Goal: Transaction & Acquisition: Book appointment/travel/reservation

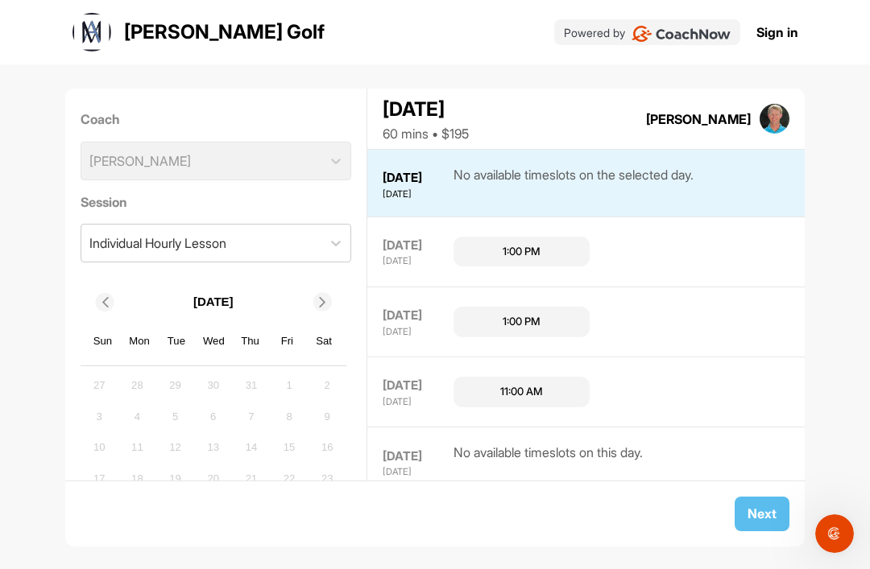
click at [551, 237] on div "1:00 PM" at bounding box center [521, 252] width 136 height 31
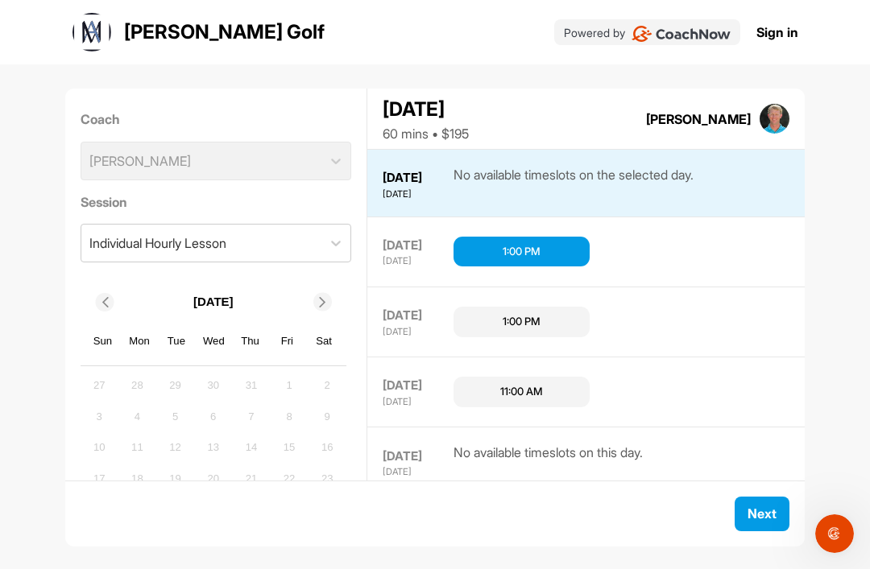
click at [767, 518] on button "Next" at bounding box center [761, 514] width 55 height 35
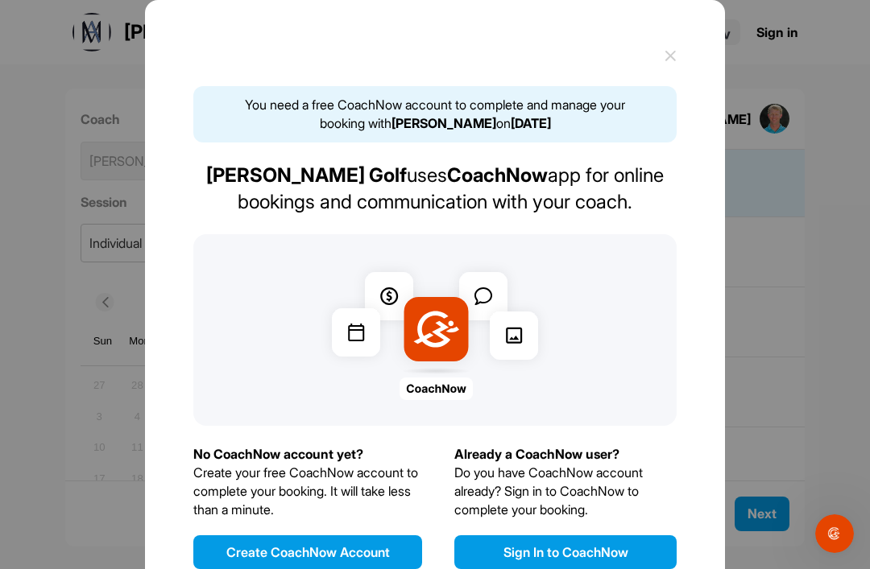
click at [353, 535] on button "Create CoachNow Account" at bounding box center [307, 552] width 229 height 34
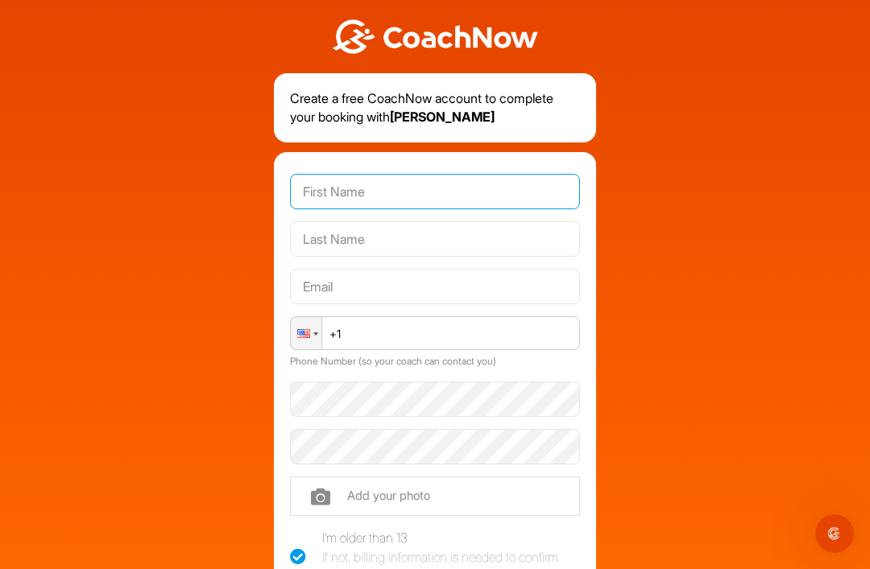
click at [396, 174] on input "text" at bounding box center [435, 191] width 290 height 35
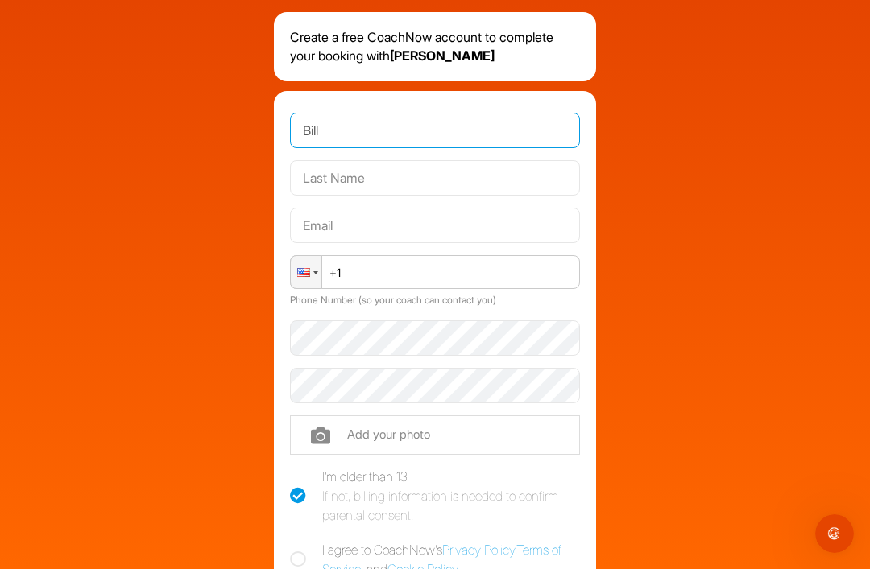
scroll to position [72, 0]
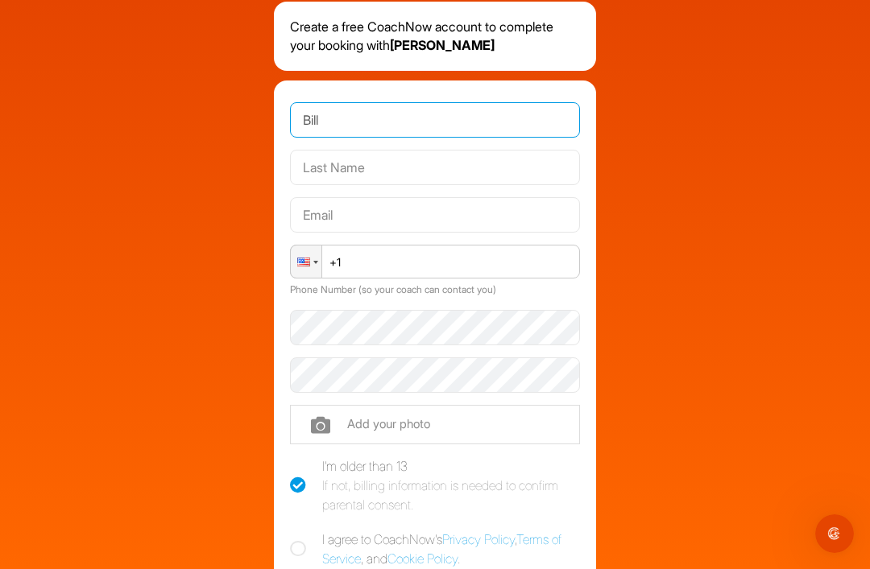
type input "Bill"
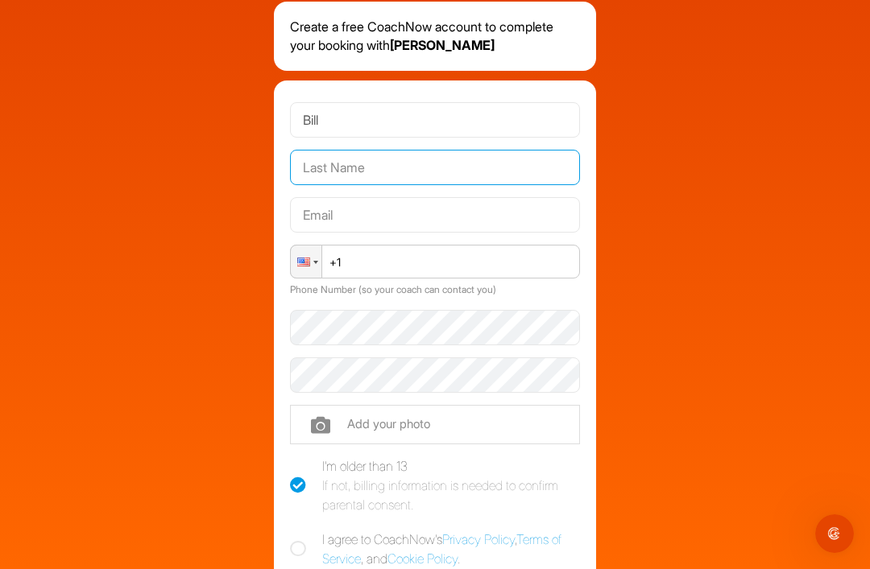
click at [389, 150] on input "text" at bounding box center [435, 167] width 290 height 35
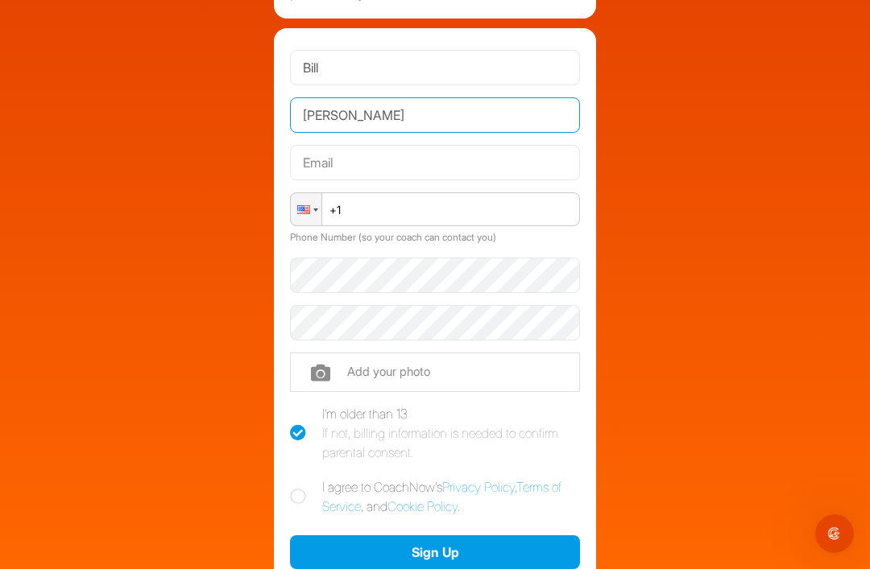
scroll to position [143, 0]
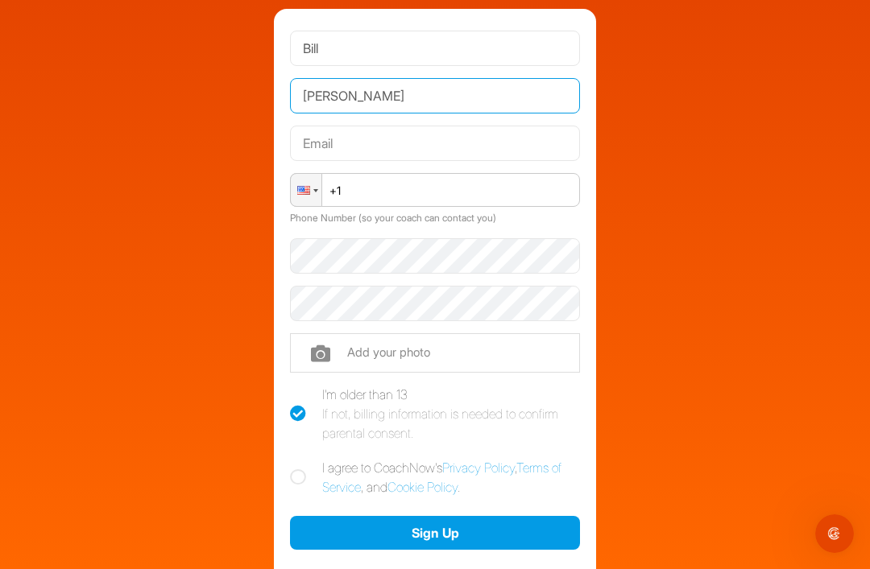
type input "[PERSON_NAME]"
click at [422, 173] on input "+1" at bounding box center [435, 190] width 290 height 34
click at [426, 173] on input "+1" at bounding box center [435, 190] width 290 height 34
click at [410, 173] on input "+1" at bounding box center [435, 190] width 290 height 34
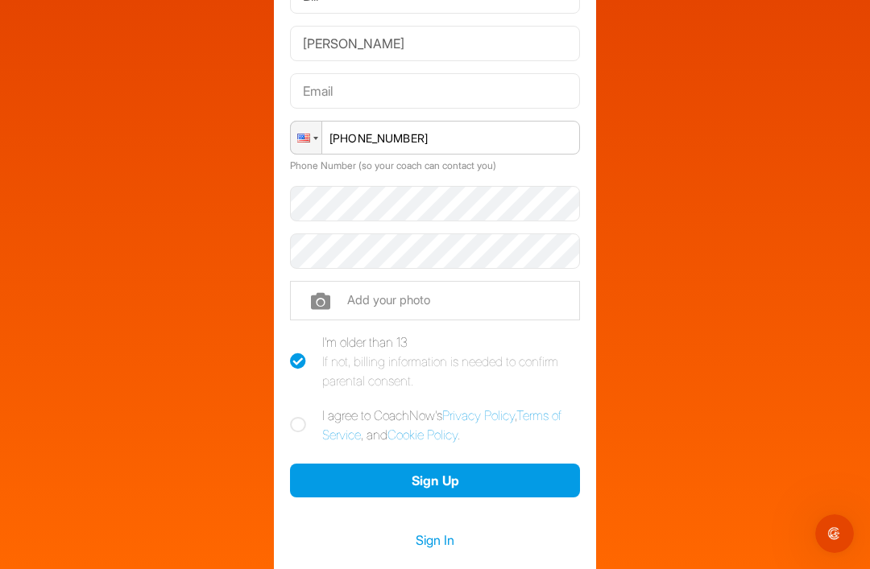
scroll to position [201, 0]
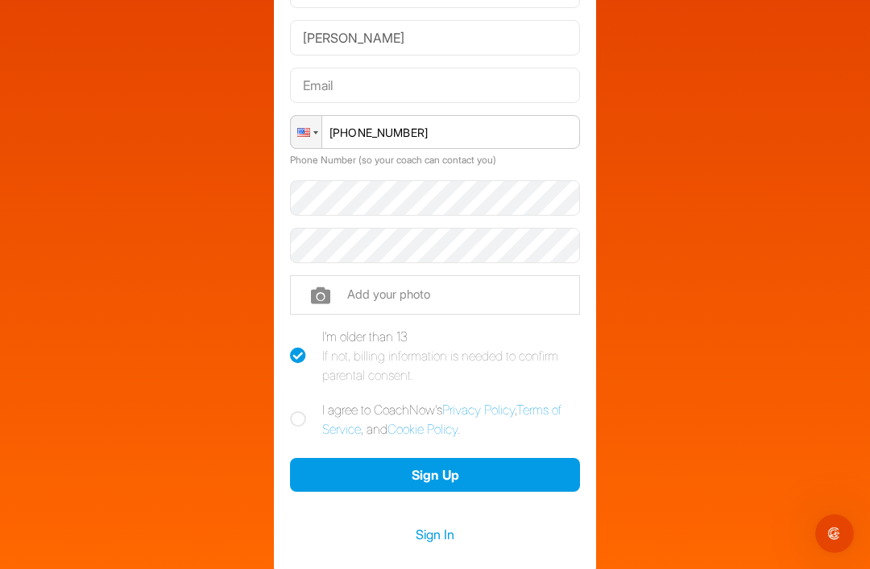
type input "[PHONE_NUMBER]"
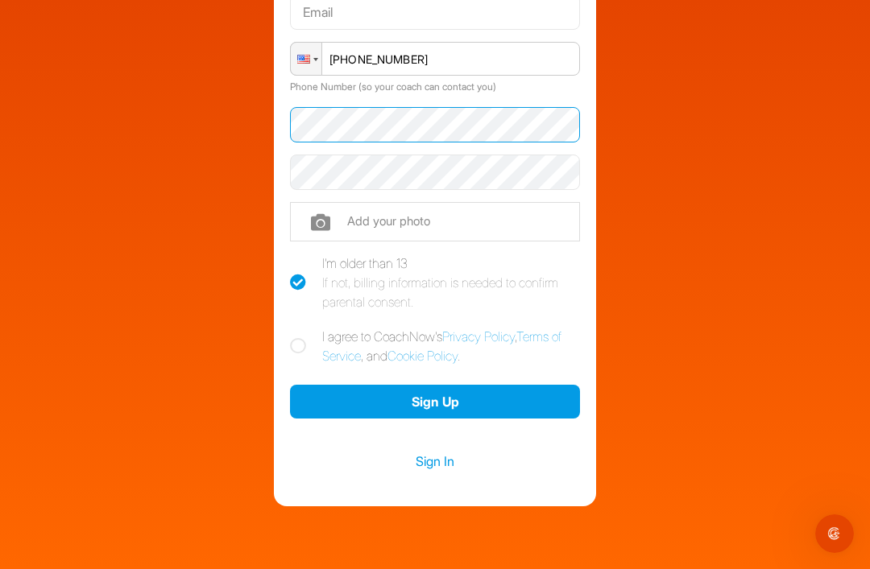
scroll to position [274, 0]
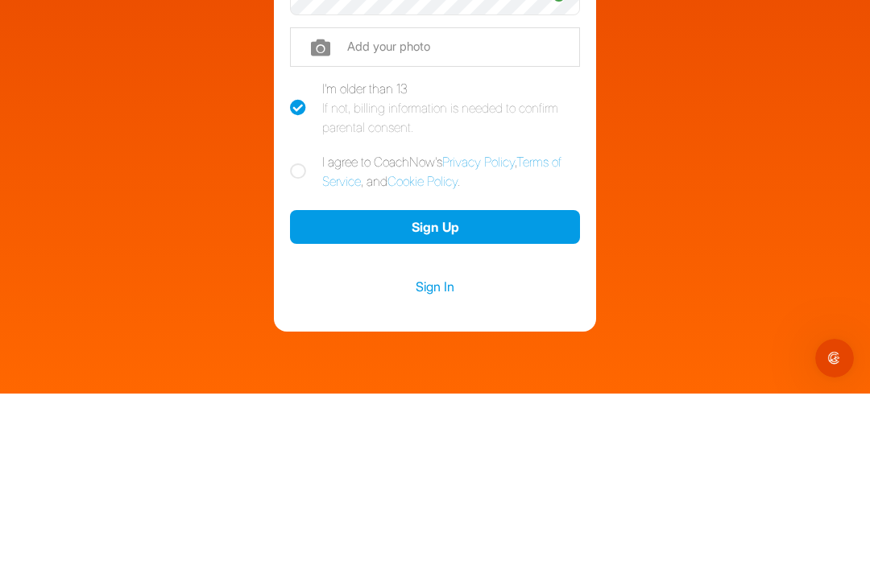
click at [304, 328] on label "I agree to CoachNow's Privacy Policy , Terms of Service , and Cookie Policy ." at bounding box center [435, 347] width 290 height 39
click at [300, 328] on input "I agree to CoachNow's Privacy Policy , Terms of Service , and Cookie Policy ." at bounding box center [295, 333] width 10 height 10
checkbox input "true"
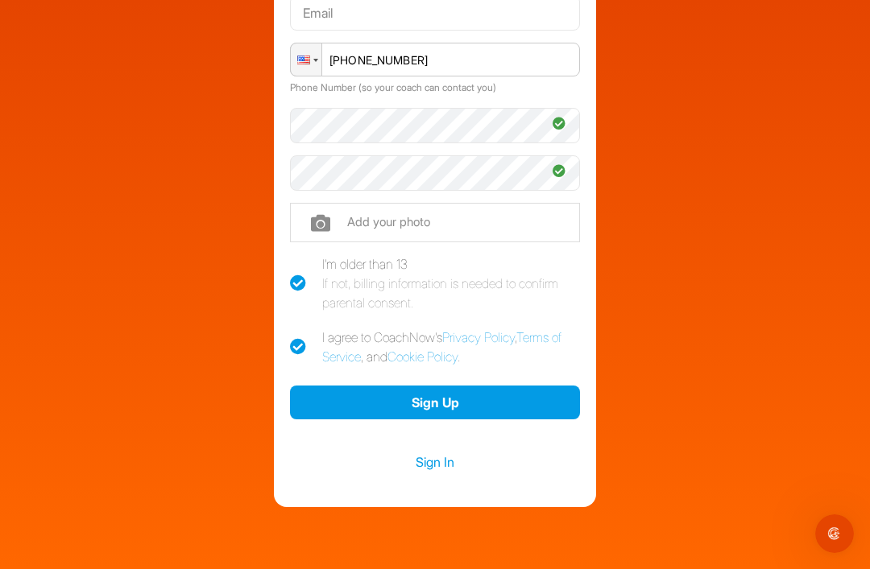
click at [457, 386] on button "Sign Up" at bounding box center [435, 403] width 290 height 35
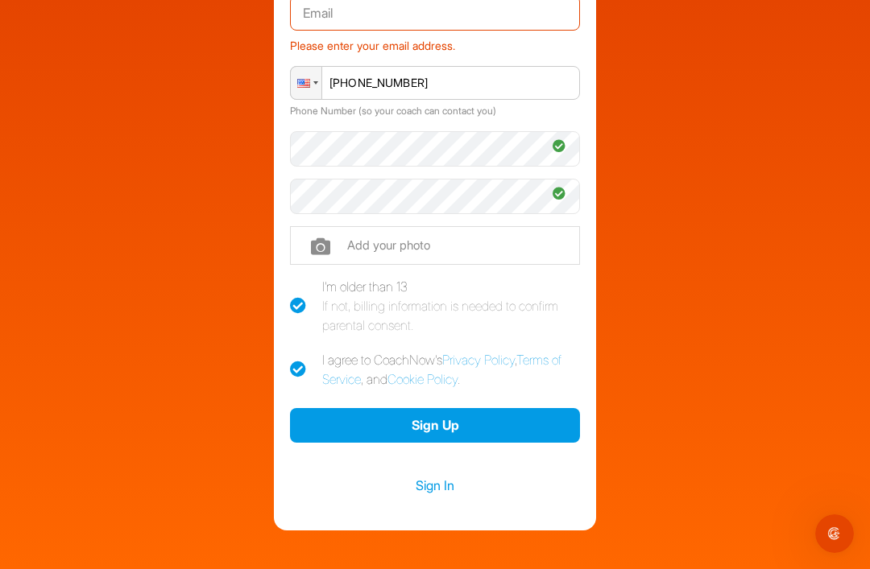
click at [448, 408] on button "Sign Up" at bounding box center [435, 425] width 290 height 35
click at [453, 226] on input "file" at bounding box center [435, 245] width 290 height 39
click at [470, 408] on button "Sign Up" at bounding box center [435, 425] width 290 height 35
click at [443, 408] on button "Sign Up" at bounding box center [435, 425] width 290 height 35
click at [326, 226] on input "file" at bounding box center [435, 245] width 290 height 39
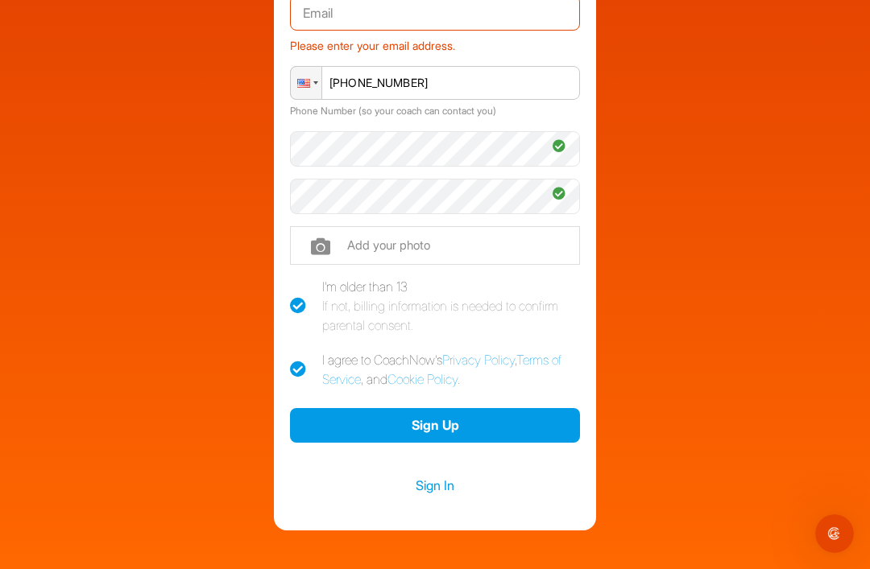
click at [328, 226] on input "file" at bounding box center [435, 245] width 290 height 39
click at [696, 196] on div "Create a free CoachNow account to complete your booking with [PERSON_NAME] [PER…" at bounding box center [434, 128] width 853 height 804
click at [428, 226] on input "file" at bounding box center [435, 245] width 290 height 39
type input "C:\fakepath\image.jpg"
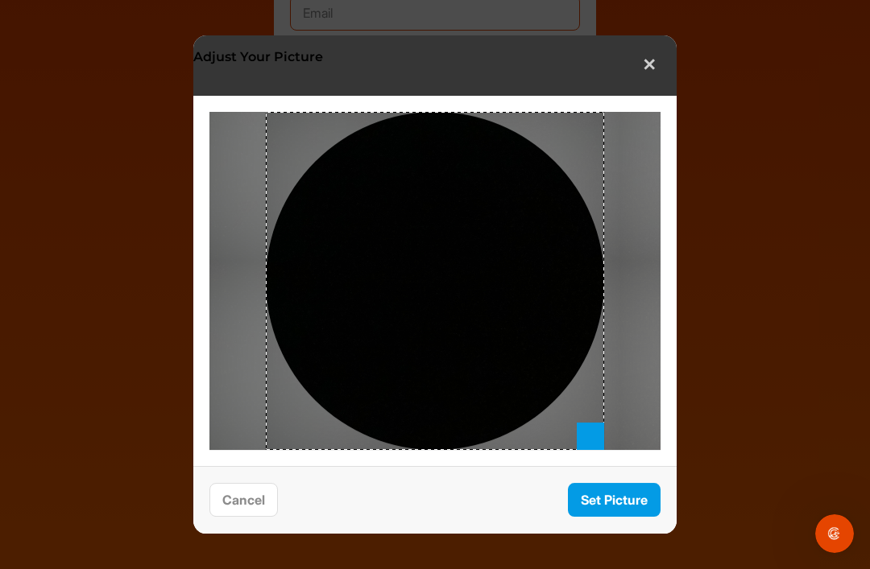
click at [633, 501] on button "Set Picture" at bounding box center [614, 500] width 93 height 35
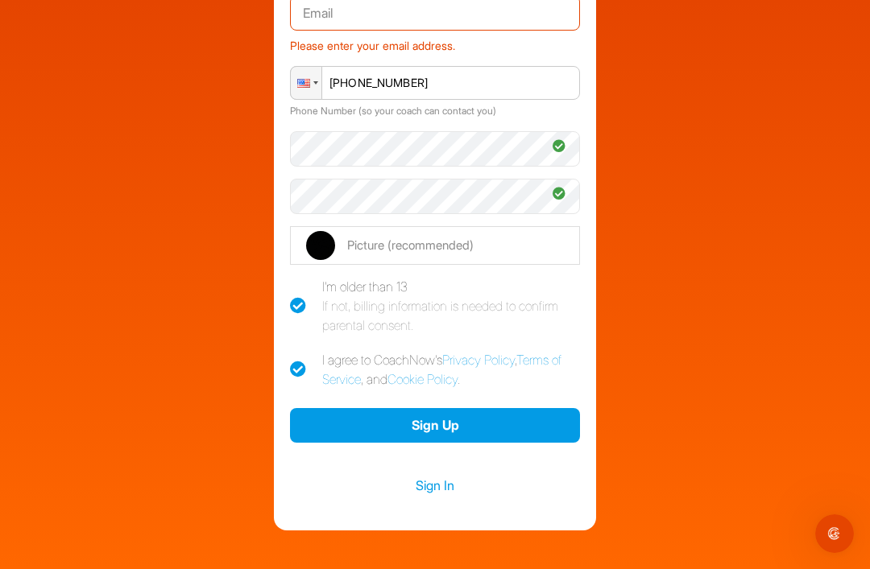
click at [453, 408] on button "Sign Up" at bounding box center [435, 425] width 290 height 35
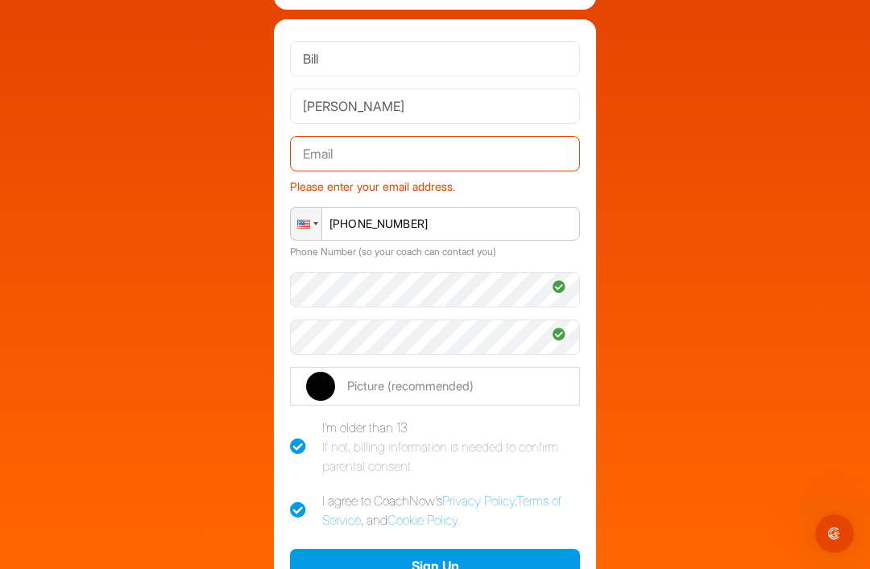
scroll to position [128, 0]
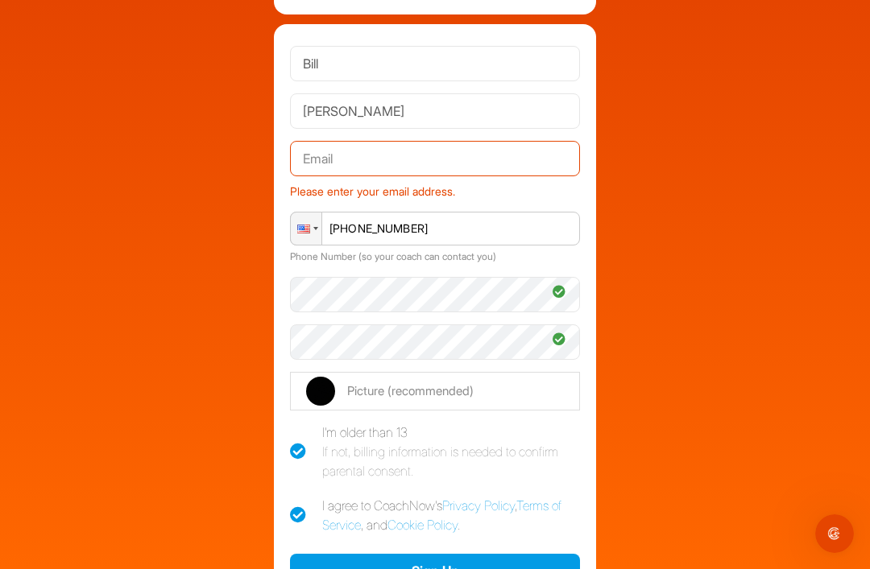
click at [372, 141] on input "text" at bounding box center [435, 158] width 290 height 35
type input "[EMAIL_ADDRESS][DOMAIN_NAME]"
click at [463, 554] on button "Sign Up" at bounding box center [435, 571] width 290 height 35
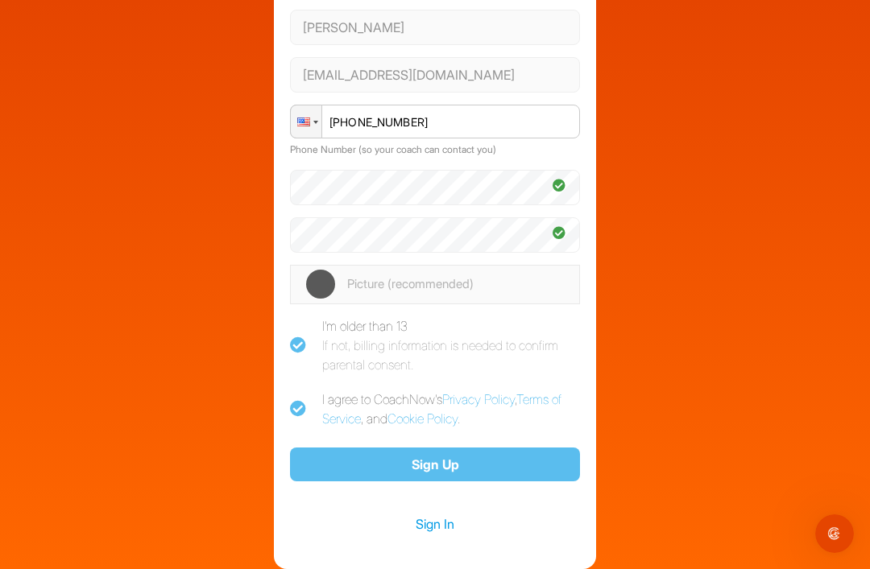
scroll to position [264, 0]
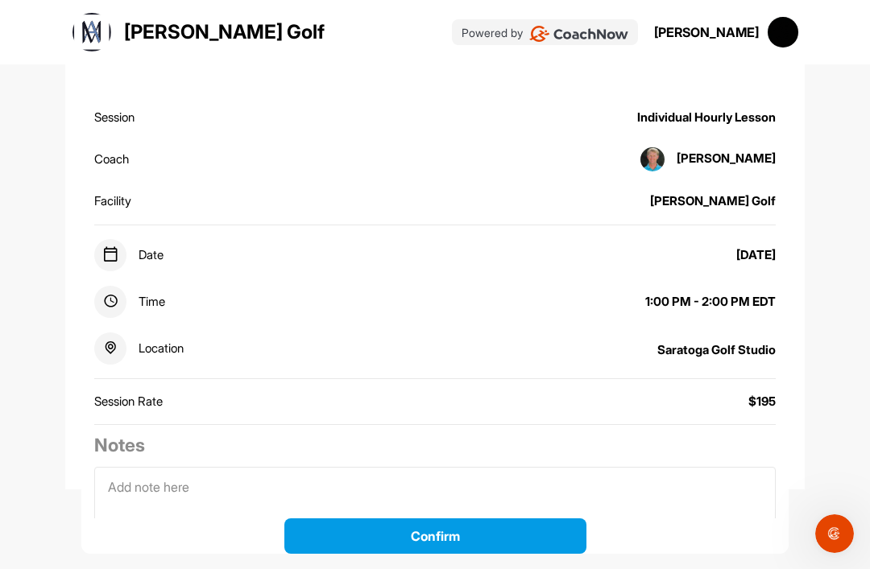
scroll to position [142, 0]
click at [456, 529] on button "Confirm" at bounding box center [435, 536] width 302 height 35
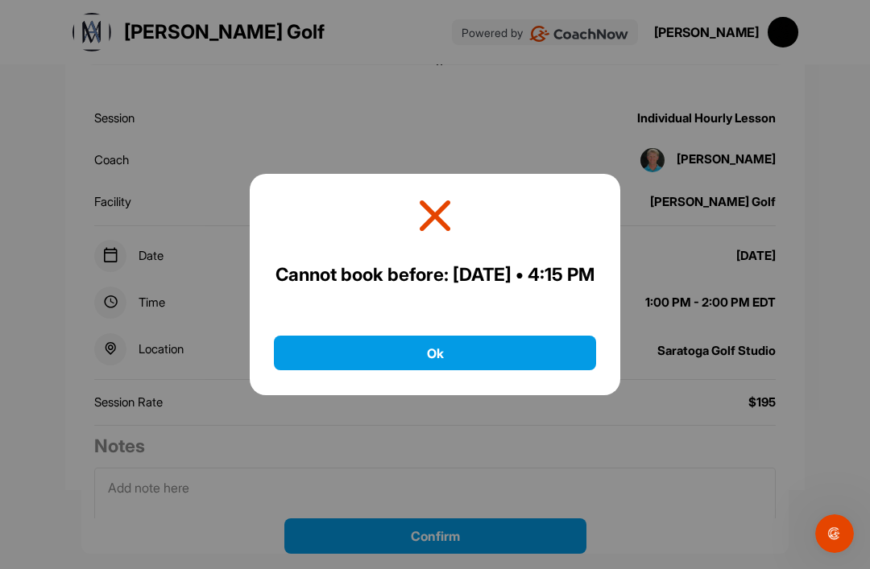
click at [456, 343] on button "Ok" at bounding box center [435, 353] width 322 height 35
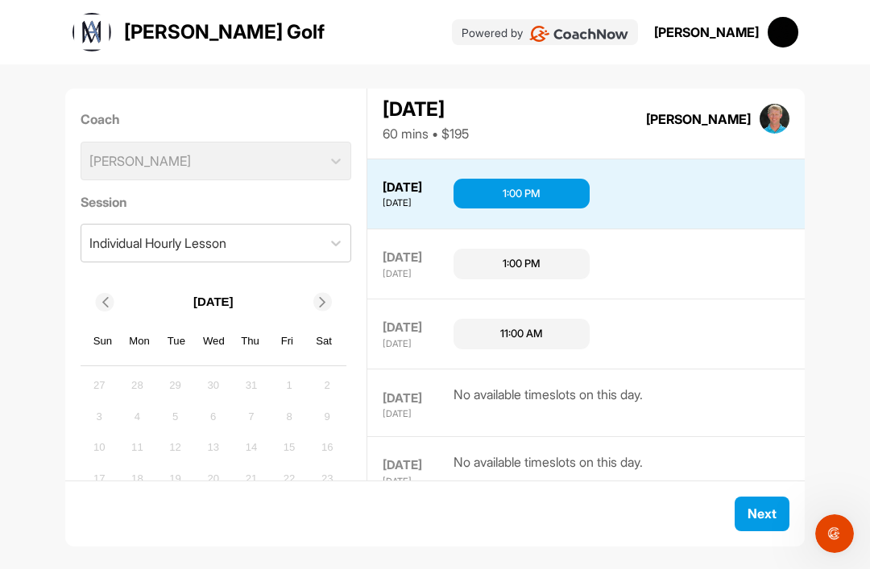
scroll to position [66, 0]
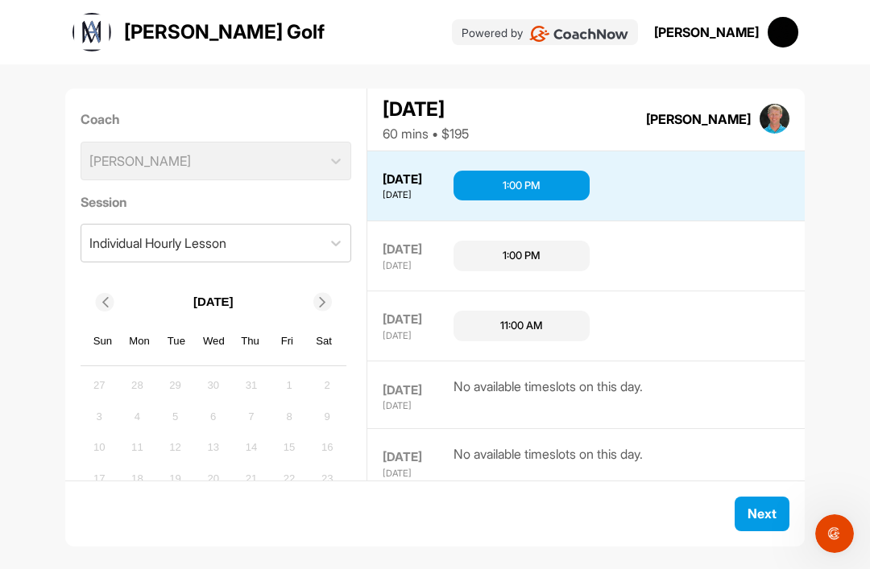
click at [537, 318] on div "11:00 AM" at bounding box center [521, 326] width 43 height 16
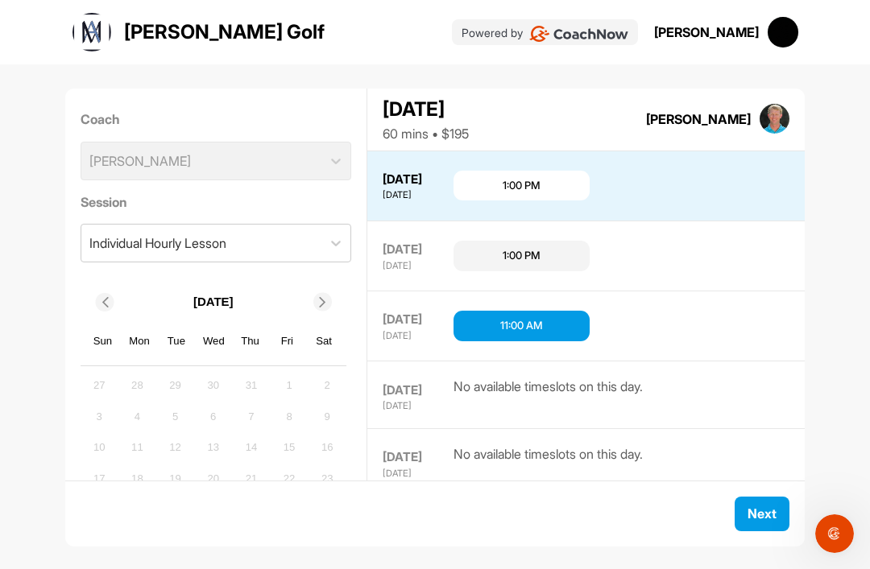
click at [768, 515] on button "Next" at bounding box center [761, 514] width 55 height 35
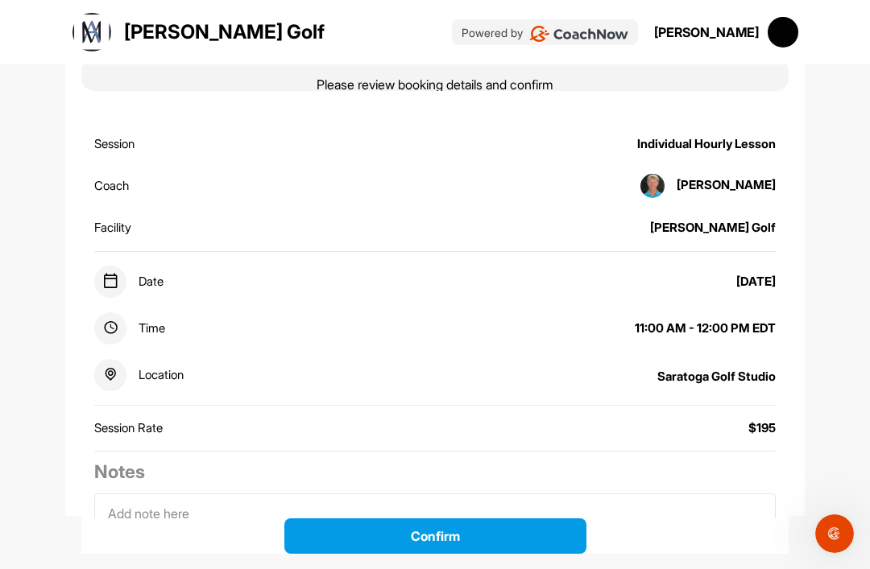
scroll to position [118, 0]
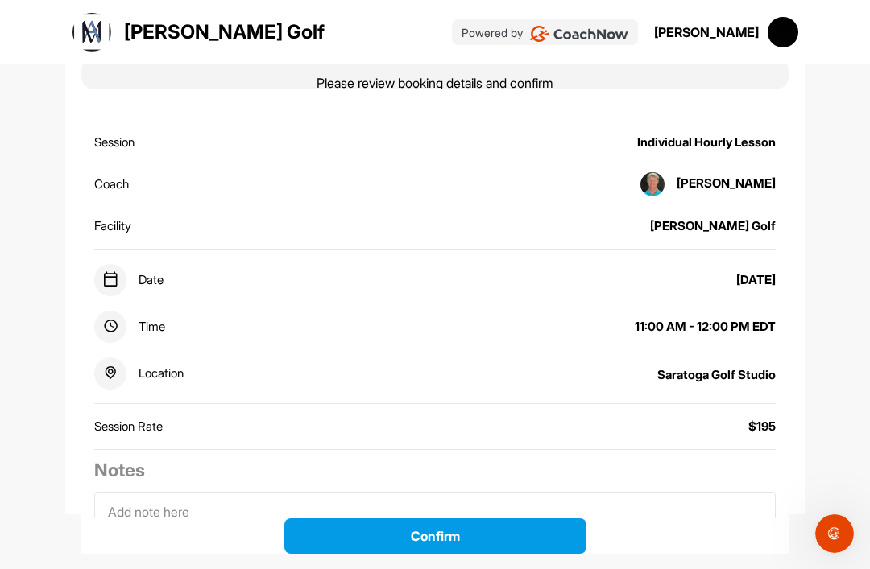
click at [498, 532] on button "Confirm" at bounding box center [435, 536] width 302 height 35
